Goal: Book appointment/travel/reservation

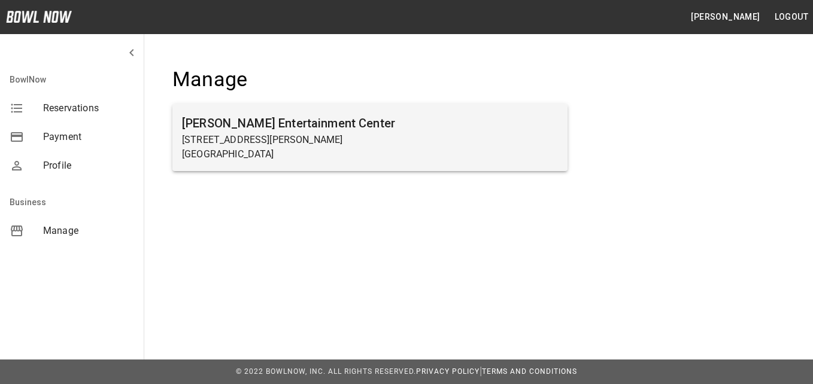
click at [290, 148] on p "[GEOGRAPHIC_DATA]" at bounding box center [370, 154] width 376 height 14
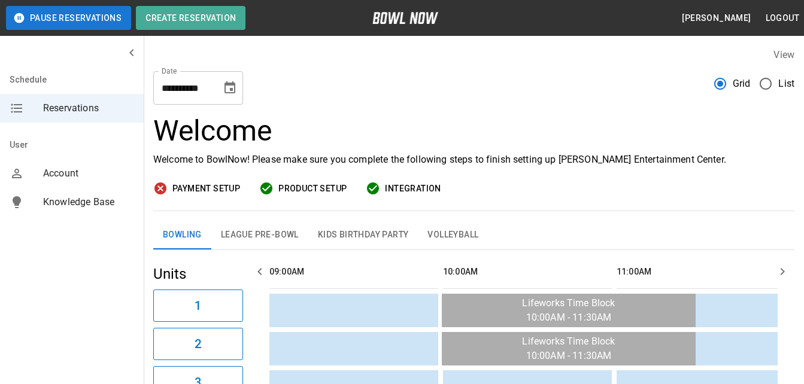
scroll to position [0, 694]
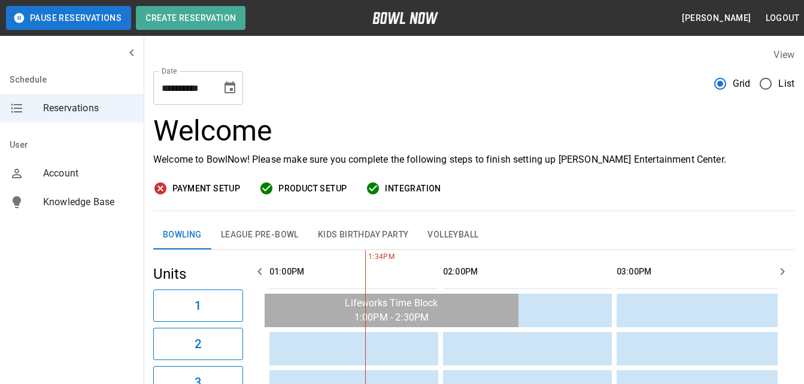
click at [231, 87] on icon "Choose date, selected date is Oct 14, 2025" at bounding box center [230, 88] width 14 height 14
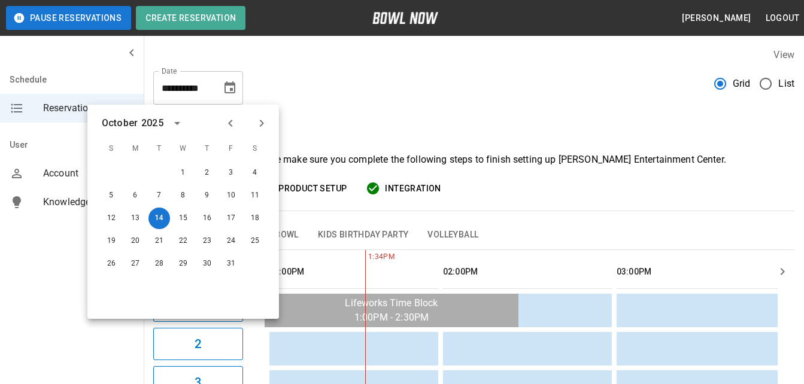
click at [255, 124] on icon "Next month" at bounding box center [261, 123] width 14 height 14
click at [262, 221] on button "15" at bounding box center [255, 219] width 22 height 22
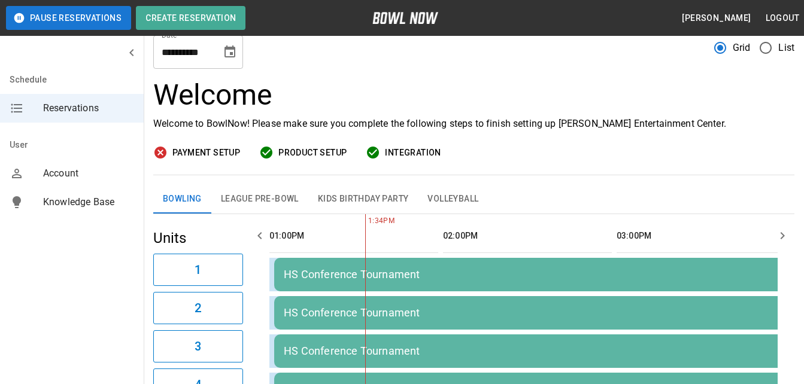
scroll to position [14, 0]
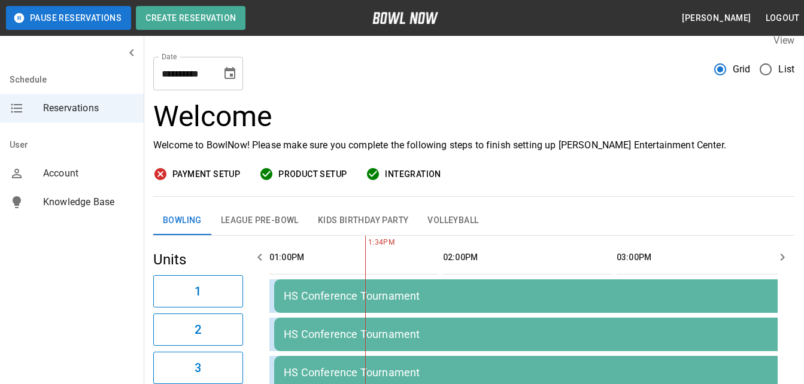
click at [358, 220] on button "Kids Birthday Party" at bounding box center [363, 220] width 110 height 29
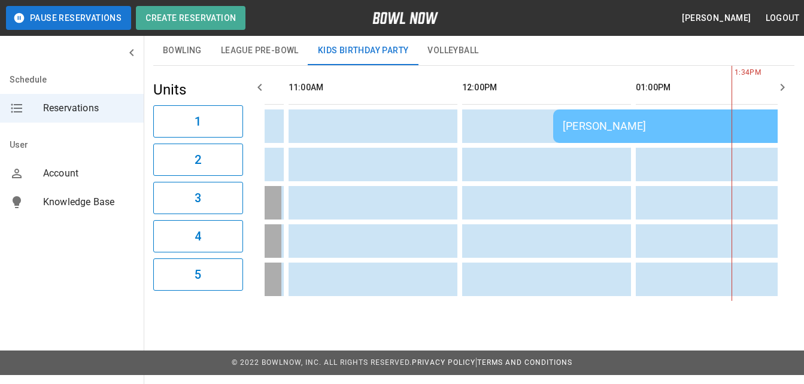
scroll to position [0, 0]
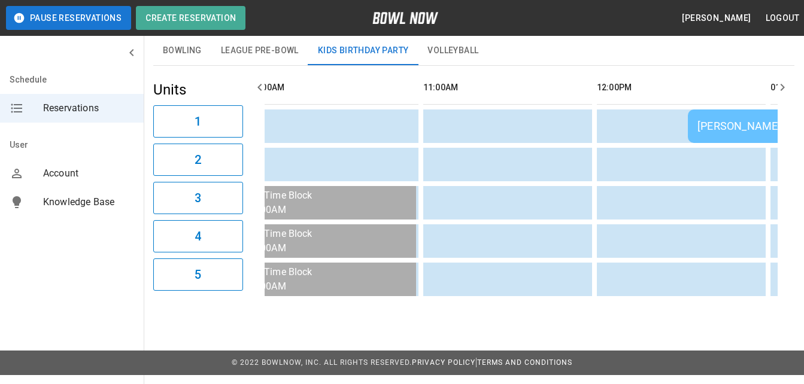
click at [196, 54] on button "Bowling" at bounding box center [182, 51] width 58 height 29
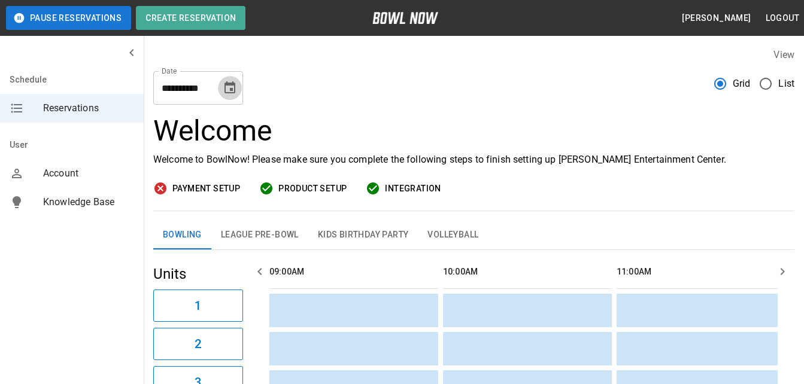
click at [225, 83] on icon "Choose date, selected date is Nov 15, 2025" at bounding box center [229, 87] width 11 height 12
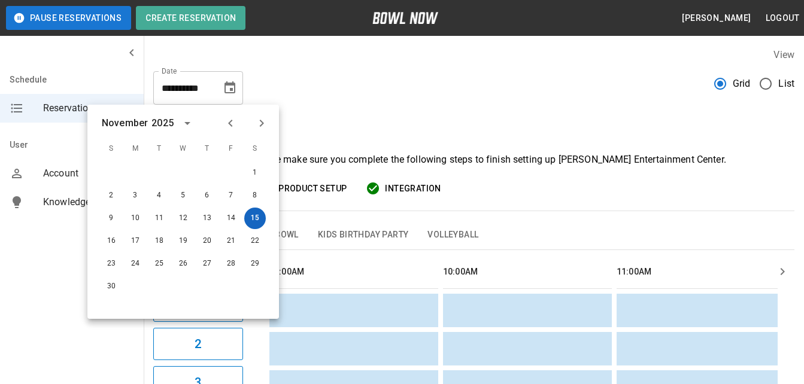
click at [254, 218] on button "15" at bounding box center [255, 219] width 22 height 22
click at [504, 194] on div "Payment Setup Product Setup Integration" at bounding box center [473, 188] width 641 height 15
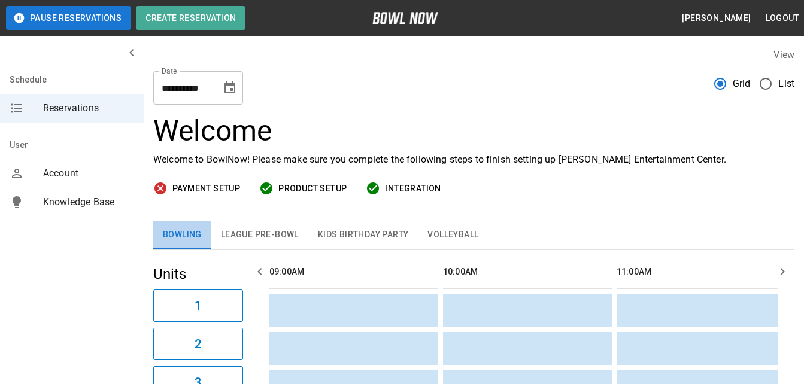
click at [184, 238] on button "Bowling" at bounding box center [182, 235] width 58 height 29
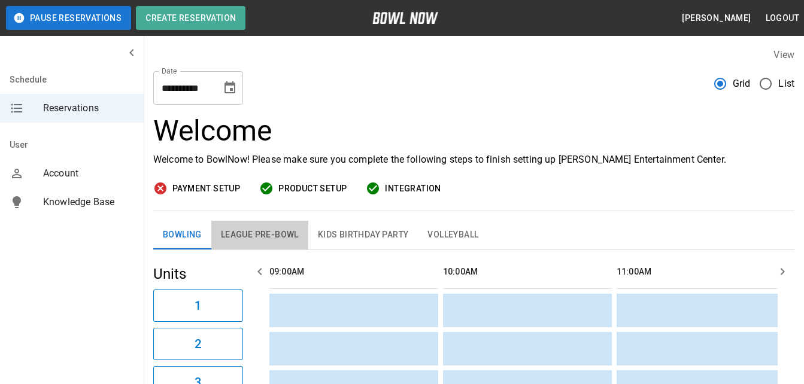
click at [273, 239] on button "League Pre-Bowl" at bounding box center [259, 235] width 97 height 29
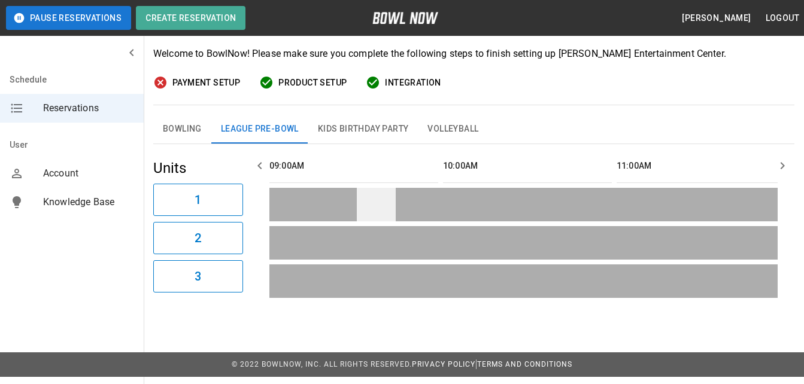
scroll to position [108, 0]
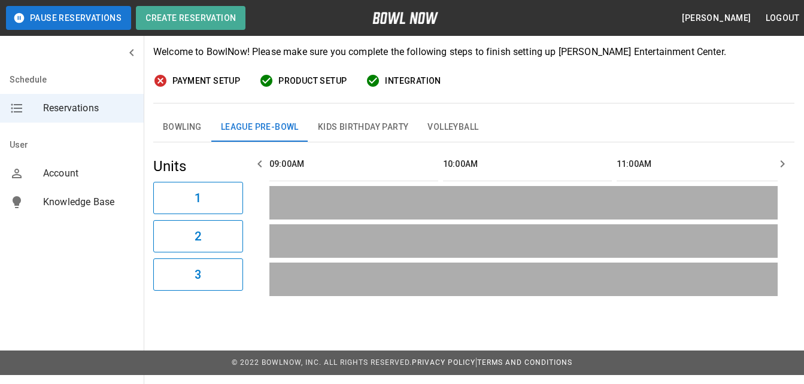
click at [167, 127] on button "Bowling" at bounding box center [182, 127] width 58 height 29
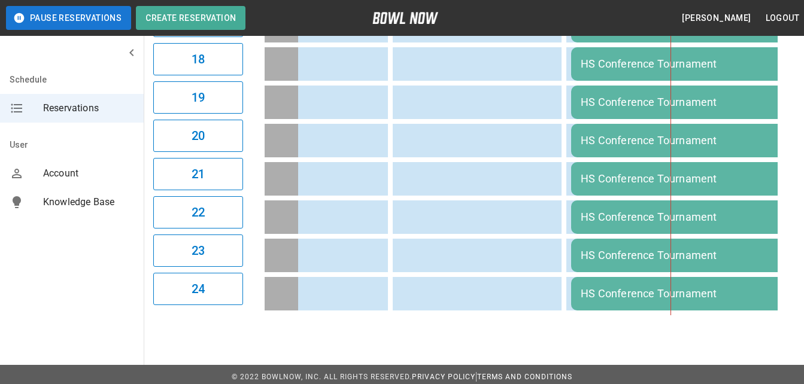
scroll to position [0, 605]
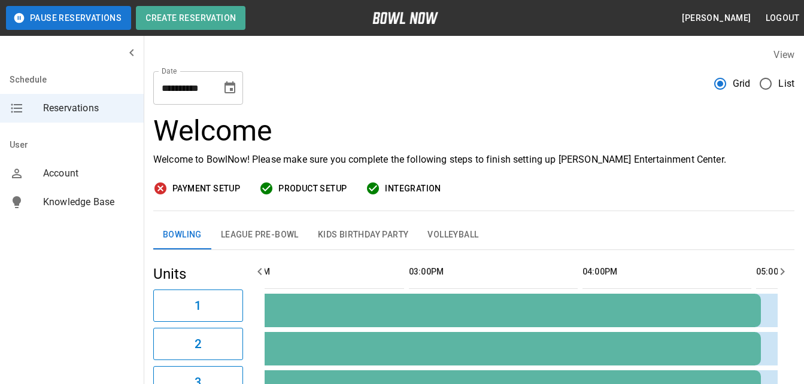
click at [363, 233] on button "Kids Birthday Party" at bounding box center [363, 235] width 110 height 29
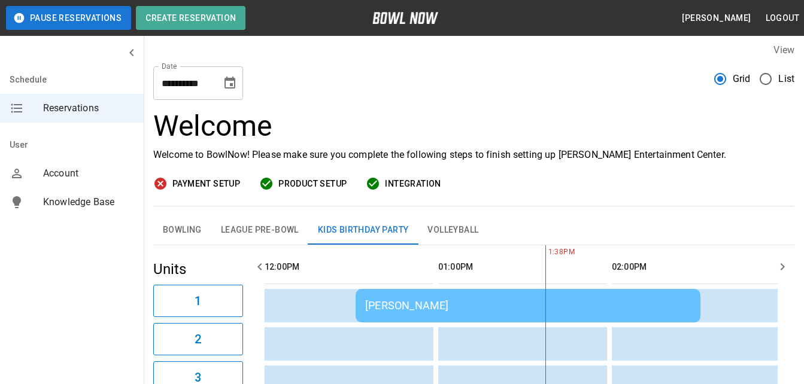
click at [232, 86] on icon "Choose date, selected date is Nov 15, 2025" at bounding box center [229, 83] width 11 height 12
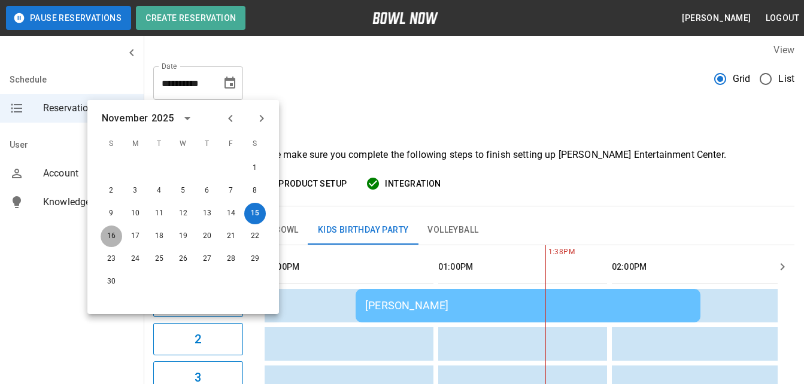
click at [107, 238] on button "16" at bounding box center [112, 237] width 22 height 22
type input "**********"
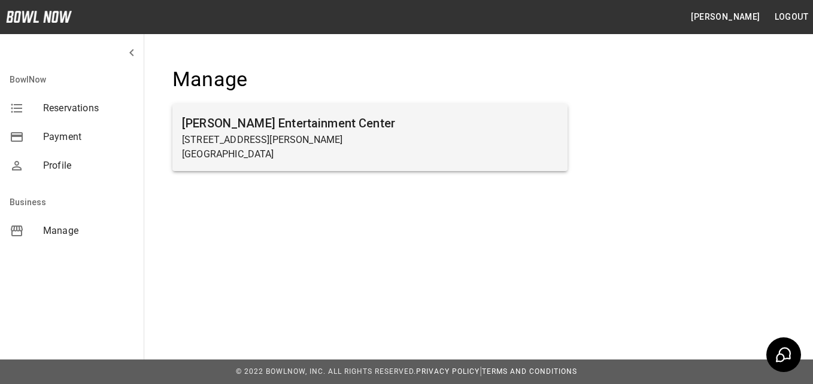
click at [276, 130] on h6 "[PERSON_NAME] Entertainment Center" at bounding box center [370, 123] width 376 height 19
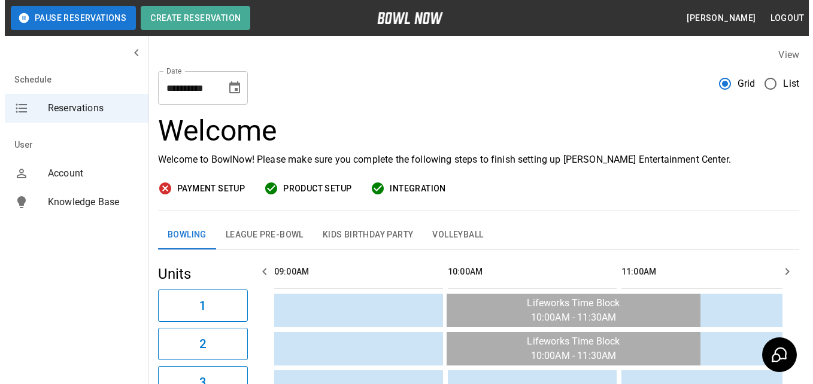
scroll to position [0, 694]
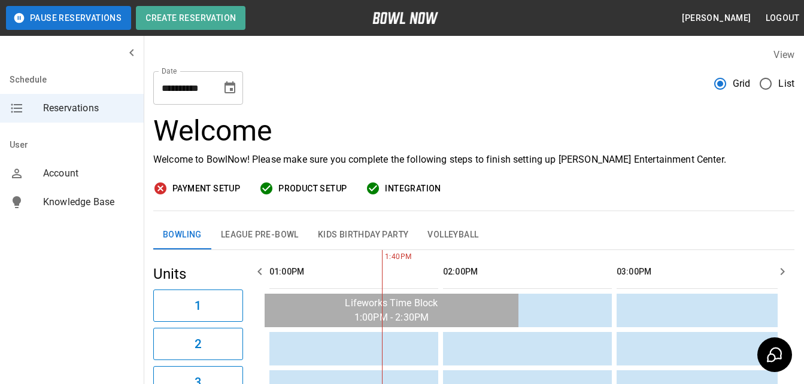
click at [221, 88] on button "Choose date, selected date is Oct 14, 2025" at bounding box center [230, 88] width 24 height 24
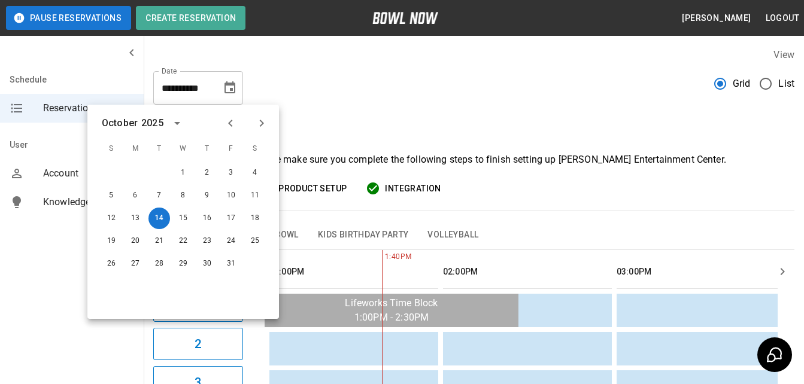
click at [270, 122] on button "Next month" at bounding box center [261, 123] width 20 height 20
click at [255, 220] on button "15" at bounding box center [255, 219] width 22 height 22
type input "**********"
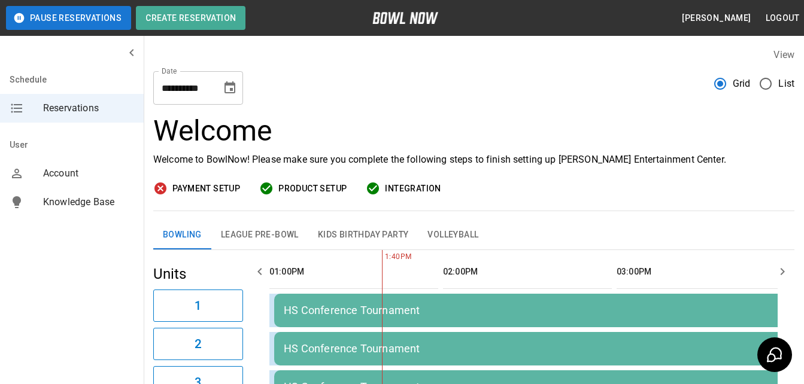
click at [361, 236] on button "Kids Birthday Party" at bounding box center [363, 235] width 110 height 29
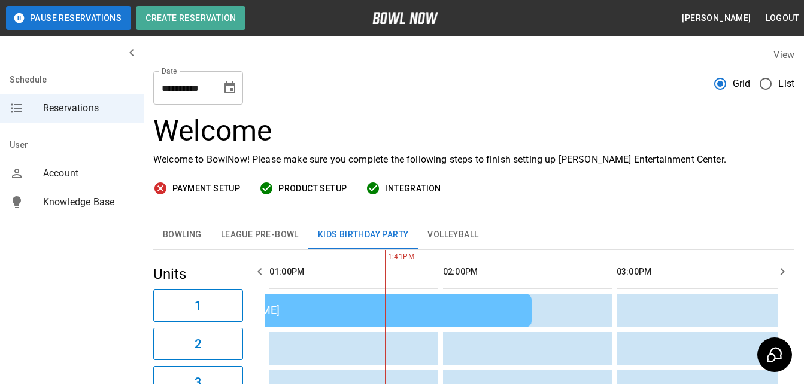
click at [352, 301] on td "[PERSON_NAME]" at bounding box center [359, 311] width 345 height 34
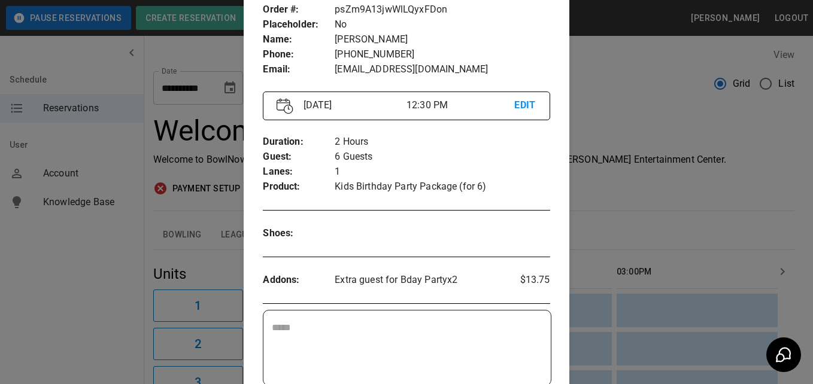
scroll to position [4, 0]
